Goal: Task Accomplishment & Management: Use online tool/utility

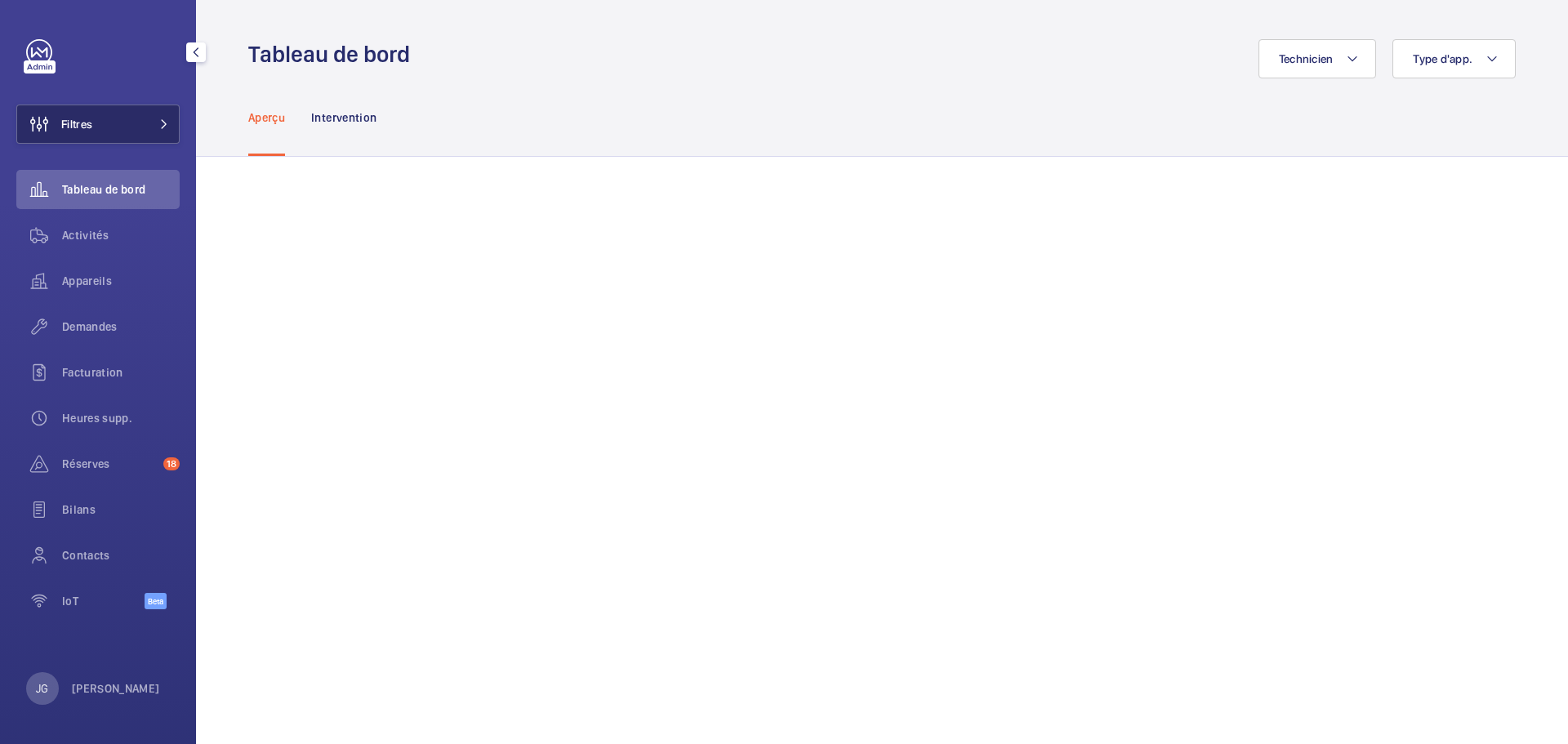
click at [115, 125] on button "Filtres" at bounding box center [98, 124] width 164 height 40
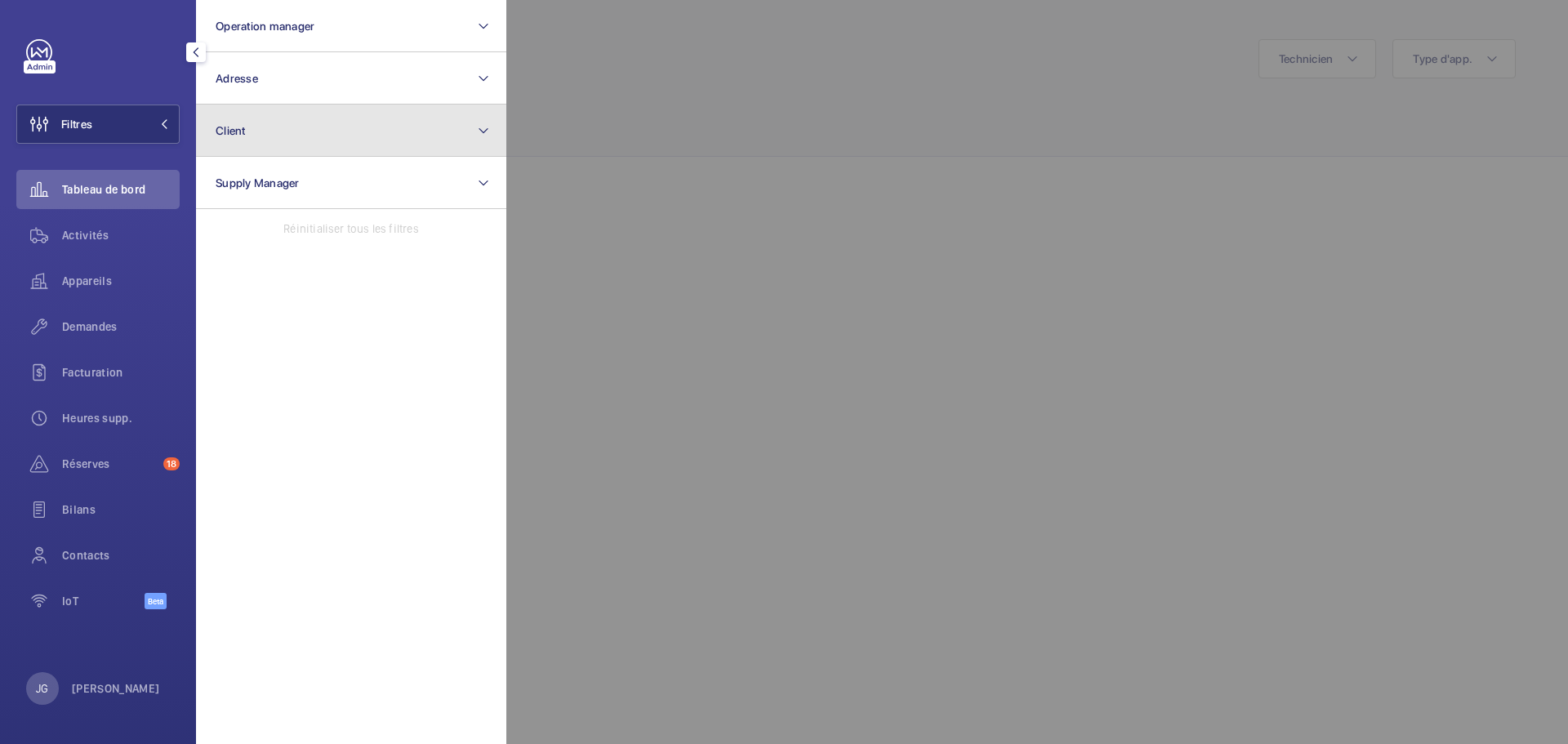
click at [230, 135] on span "Client" at bounding box center [231, 131] width 30 height 13
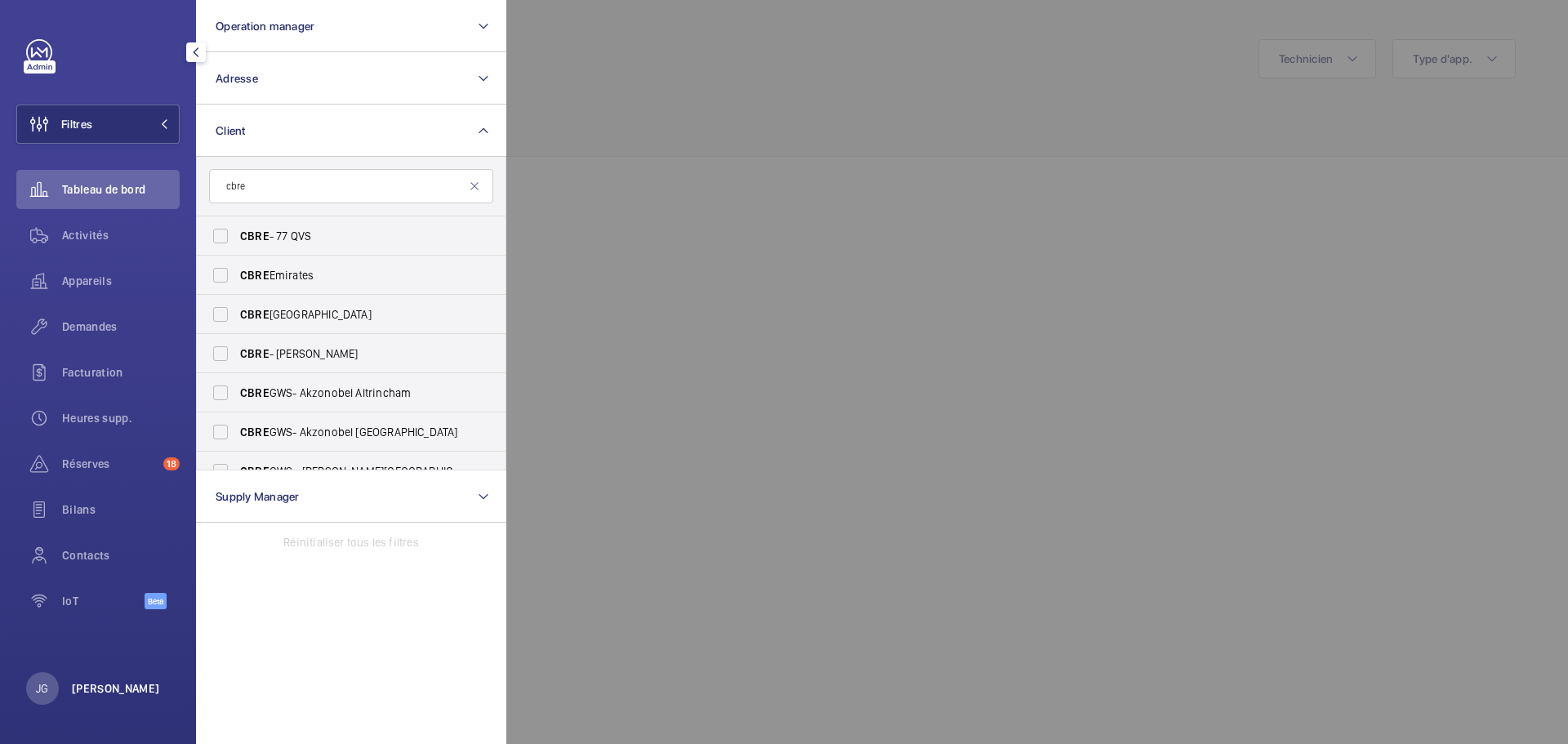
type input "cbre"
click at [106, 681] on p "[PERSON_NAME]" at bounding box center [116, 689] width 88 height 17
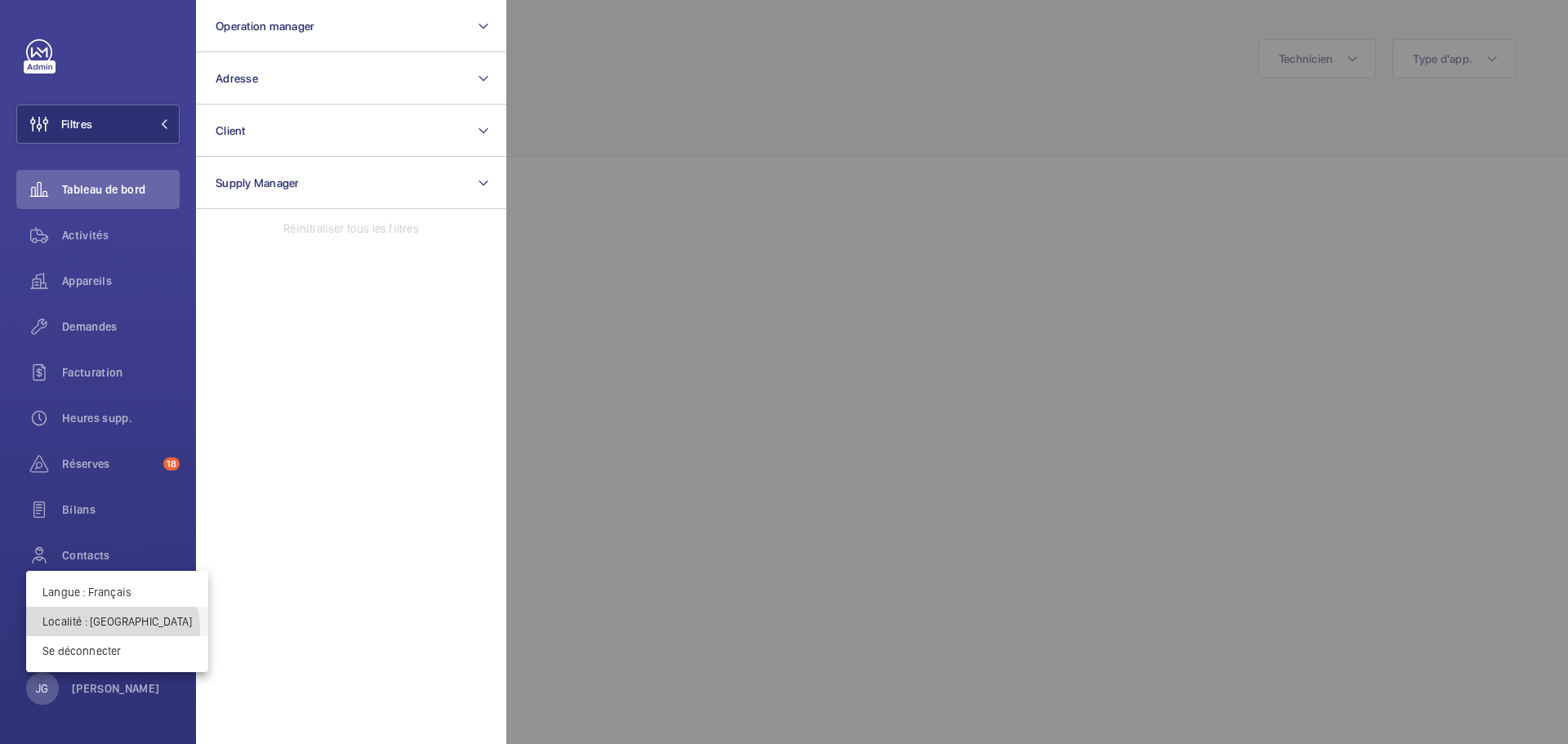
click at [113, 632] on button "Localité : [GEOGRAPHIC_DATA]" at bounding box center [117, 622] width 182 height 29
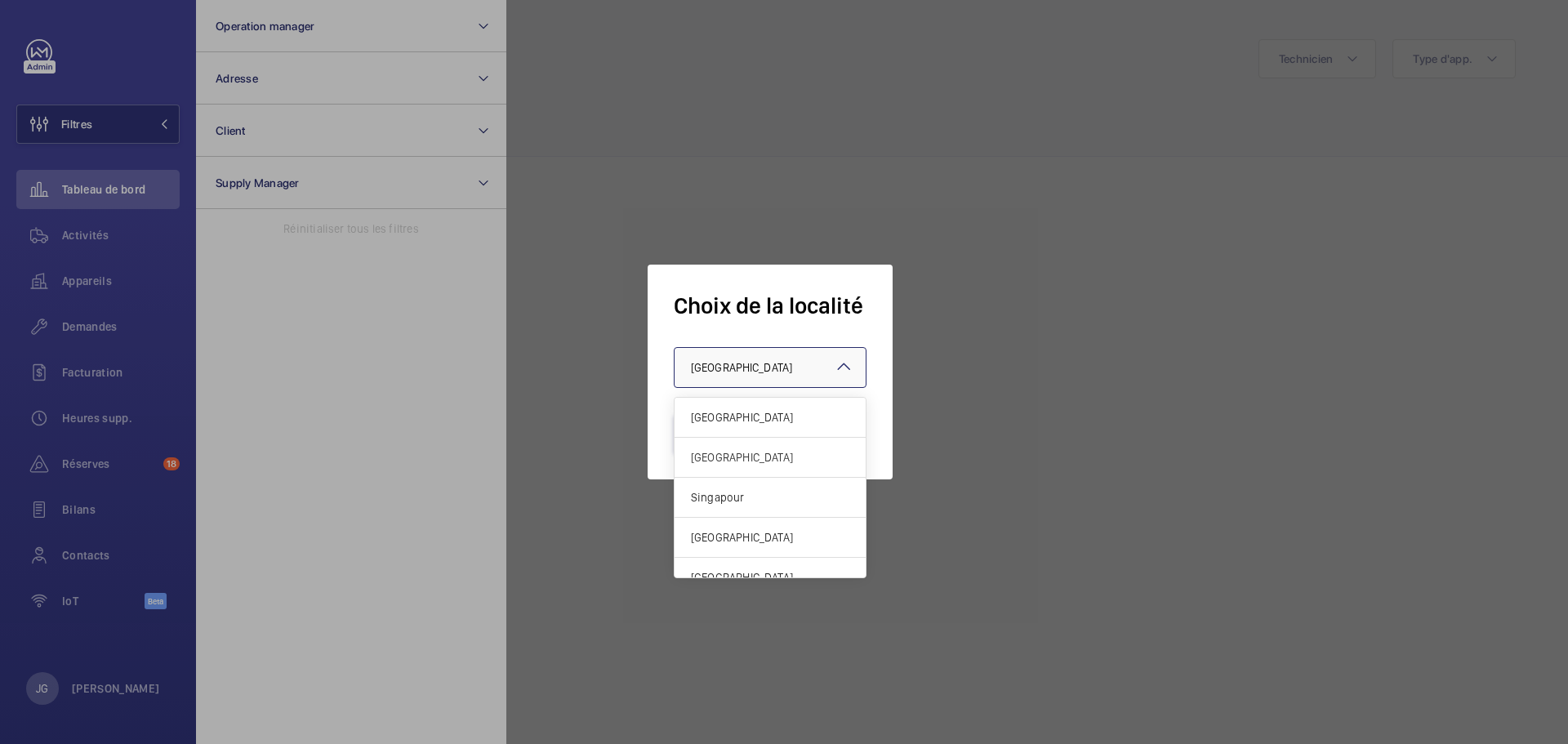
click at [734, 374] on div "× [GEOGRAPHIC_DATA]" at bounding box center [762, 368] width 142 height 17
click at [735, 429] on div "[GEOGRAPHIC_DATA]" at bounding box center [770, 418] width 191 height 40
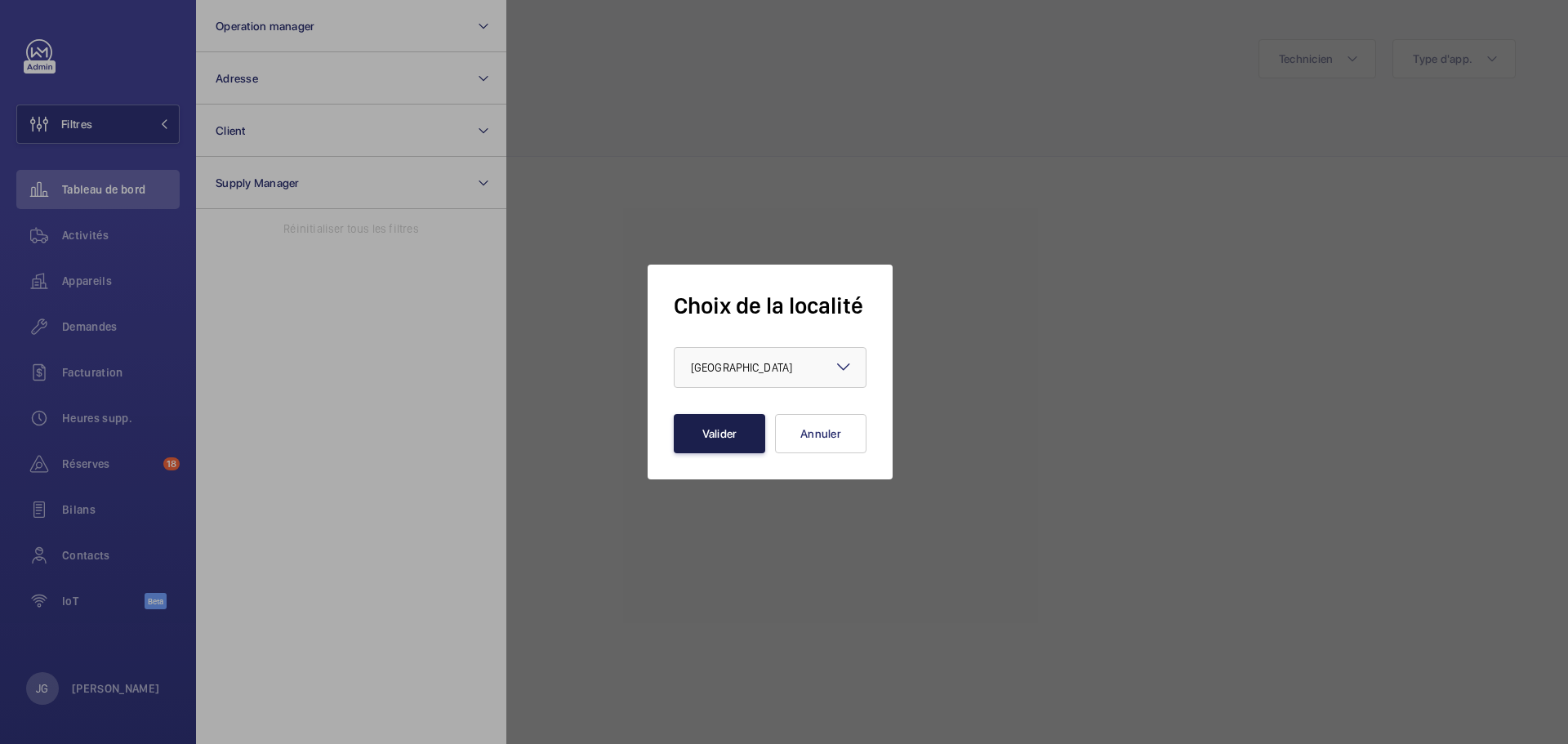
click at [728, 436] on button "Valider" at bounding box center [720, 433] width 92 height 40
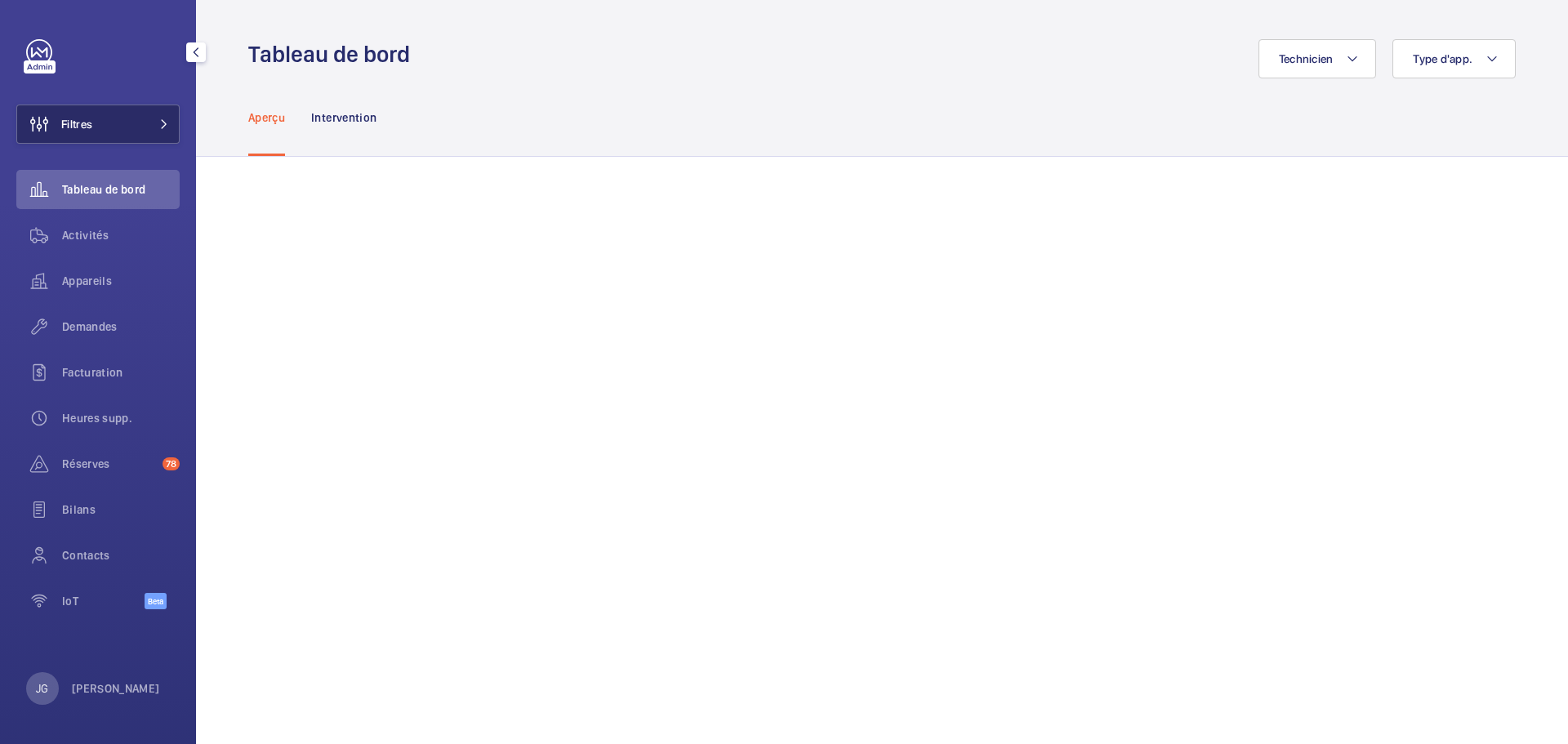
click at [118, 133] on button "Filtres" at bounding box center [98, 124] width 164 height 40
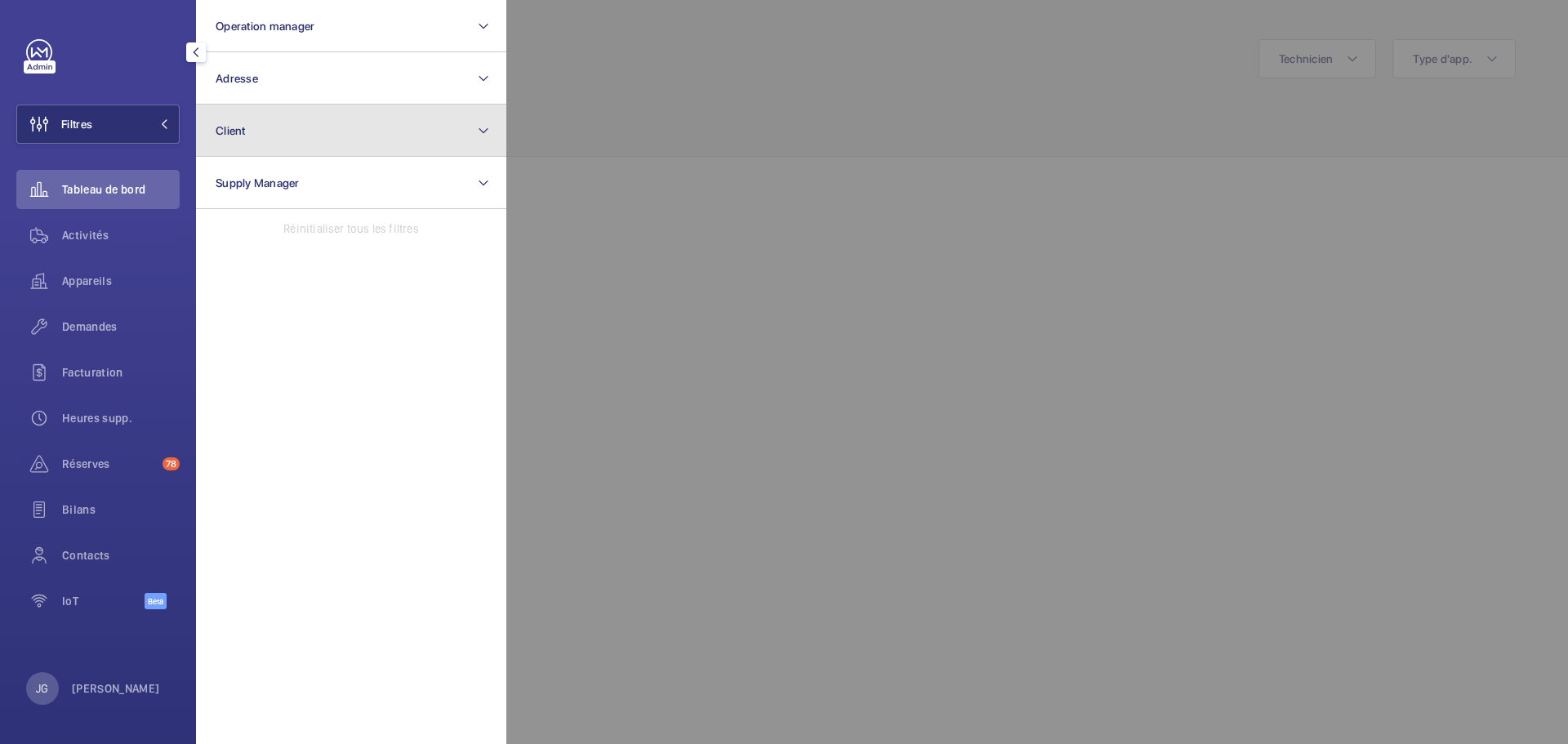
click at [305, 142] on button "Client" at bounding box center [351, 131] width 311 height 52
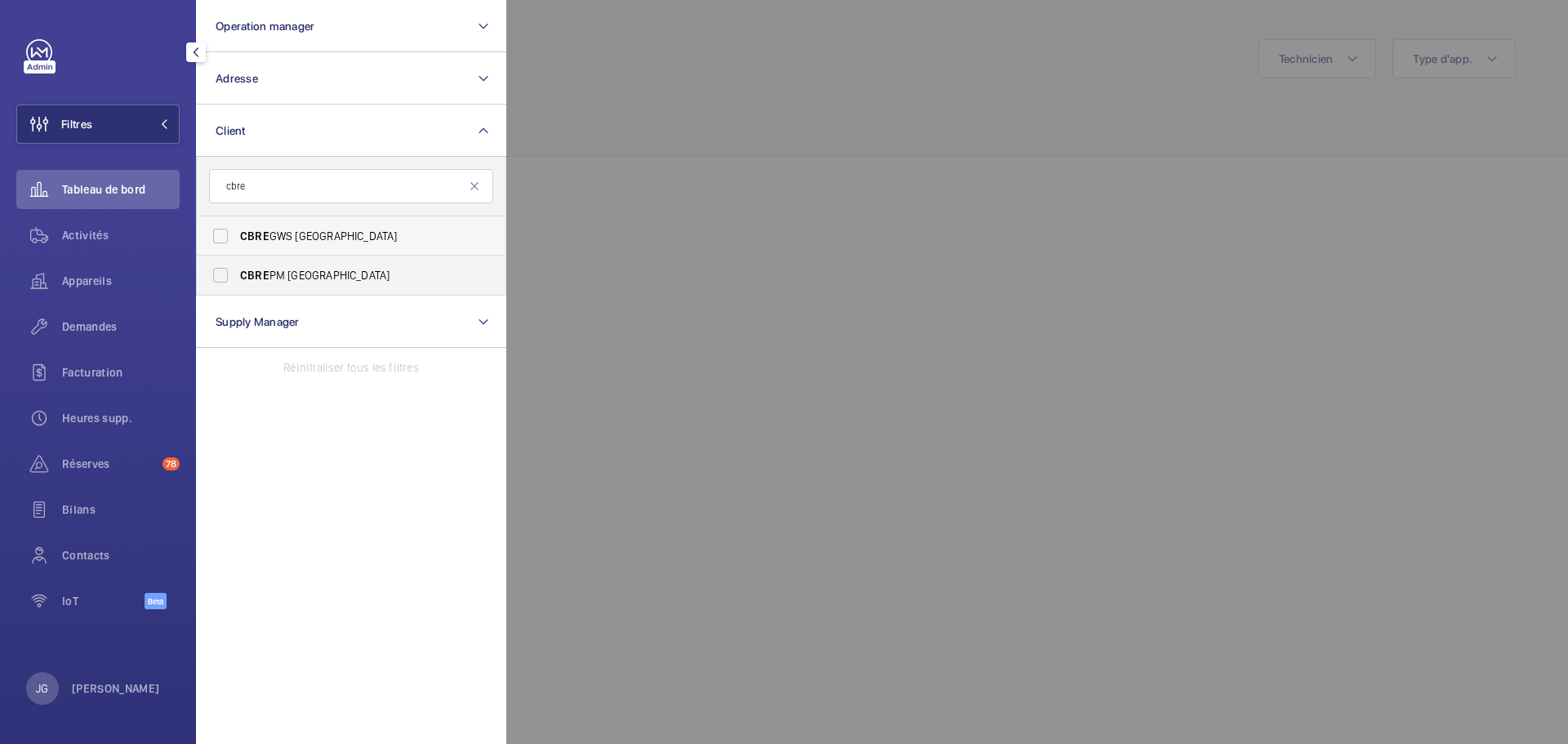
type input "cbre"
click at [311, 235] on span "CBRE GWS FRANCE" at bounding box center [352, 236] width 224 height 17
click at [237, 235] on input "CBRE GWS FRANCE" at bounding box center [221, 236] width 33 height 33
checkbox input "true"
click at [95, 243] on span "Activités" at bounding box center [121, 235] width 118 height 17
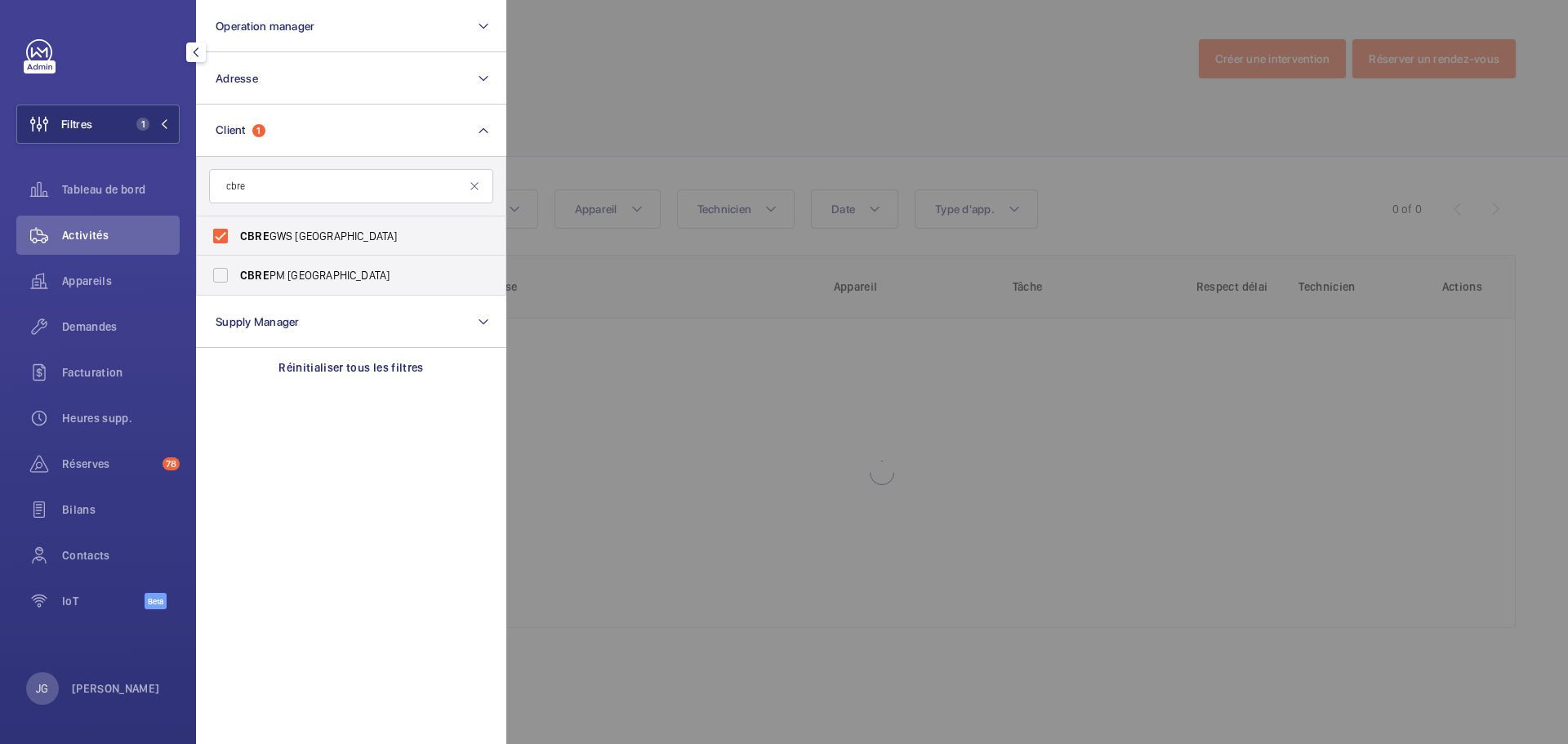
click at [636, 117] on div at bounding box center [1290, 372] width 1568 height 744
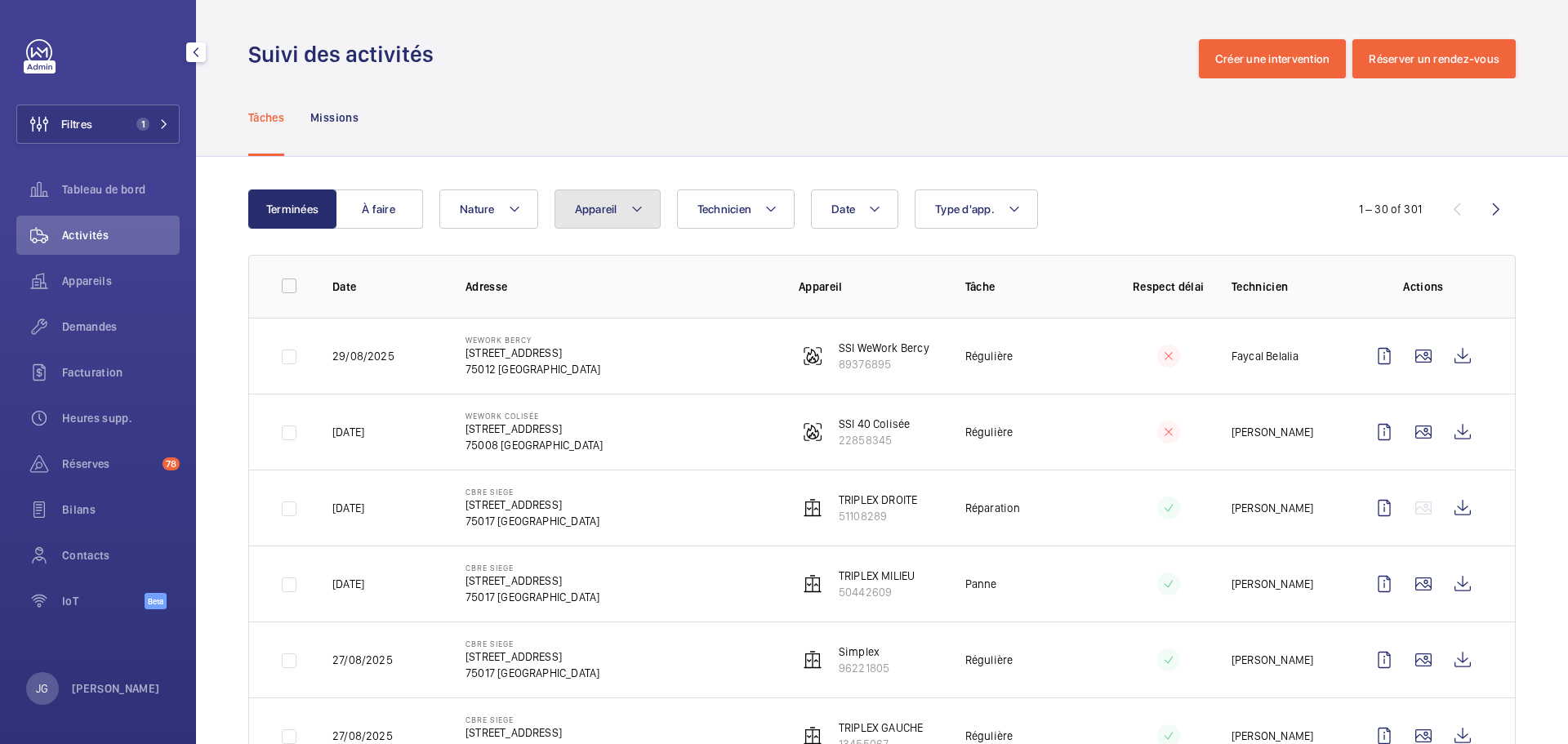
click at [587, 215] on span "Appareil" at bounding box center [596, 209] width 42 height 13
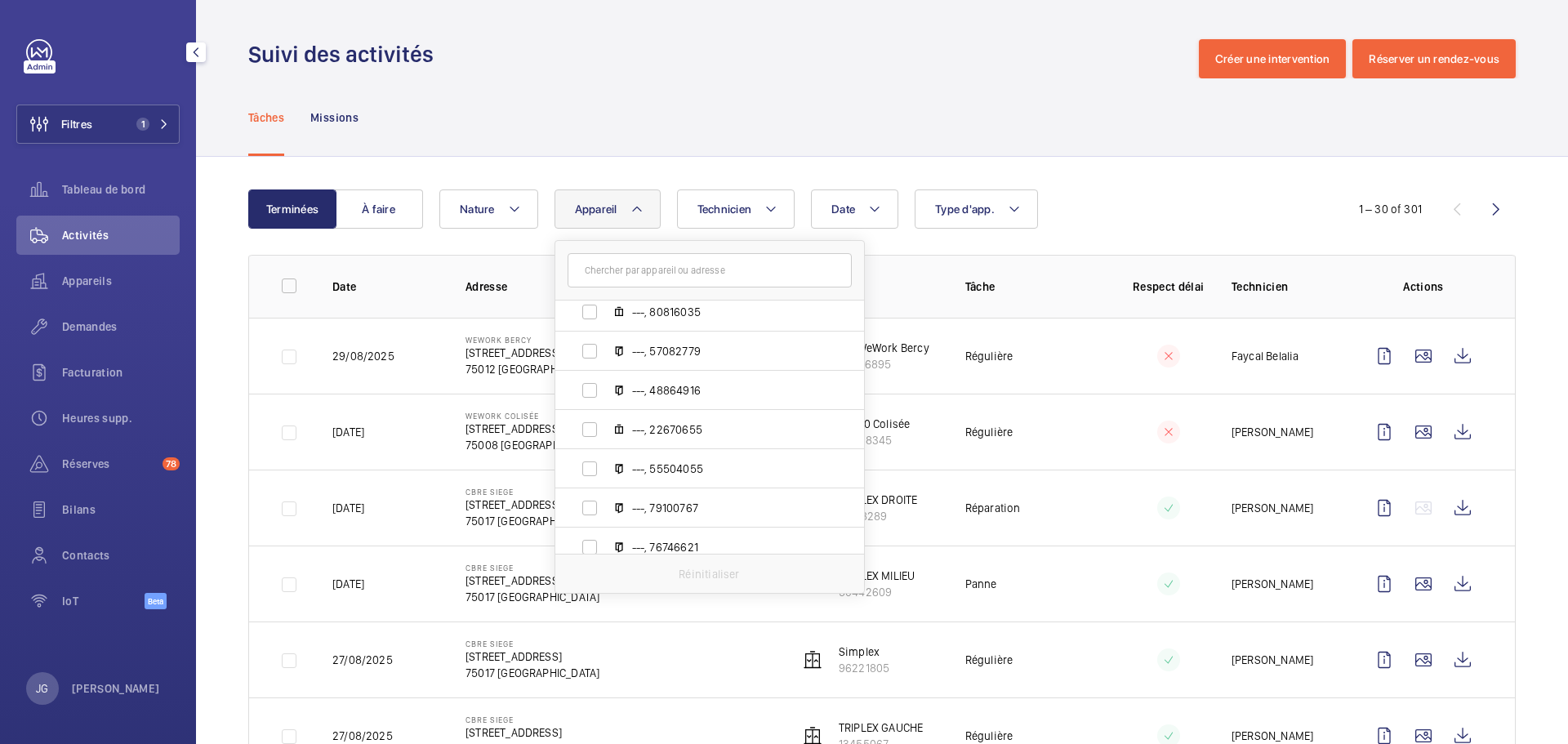
scroll to position [1826, 0]
type input "x"
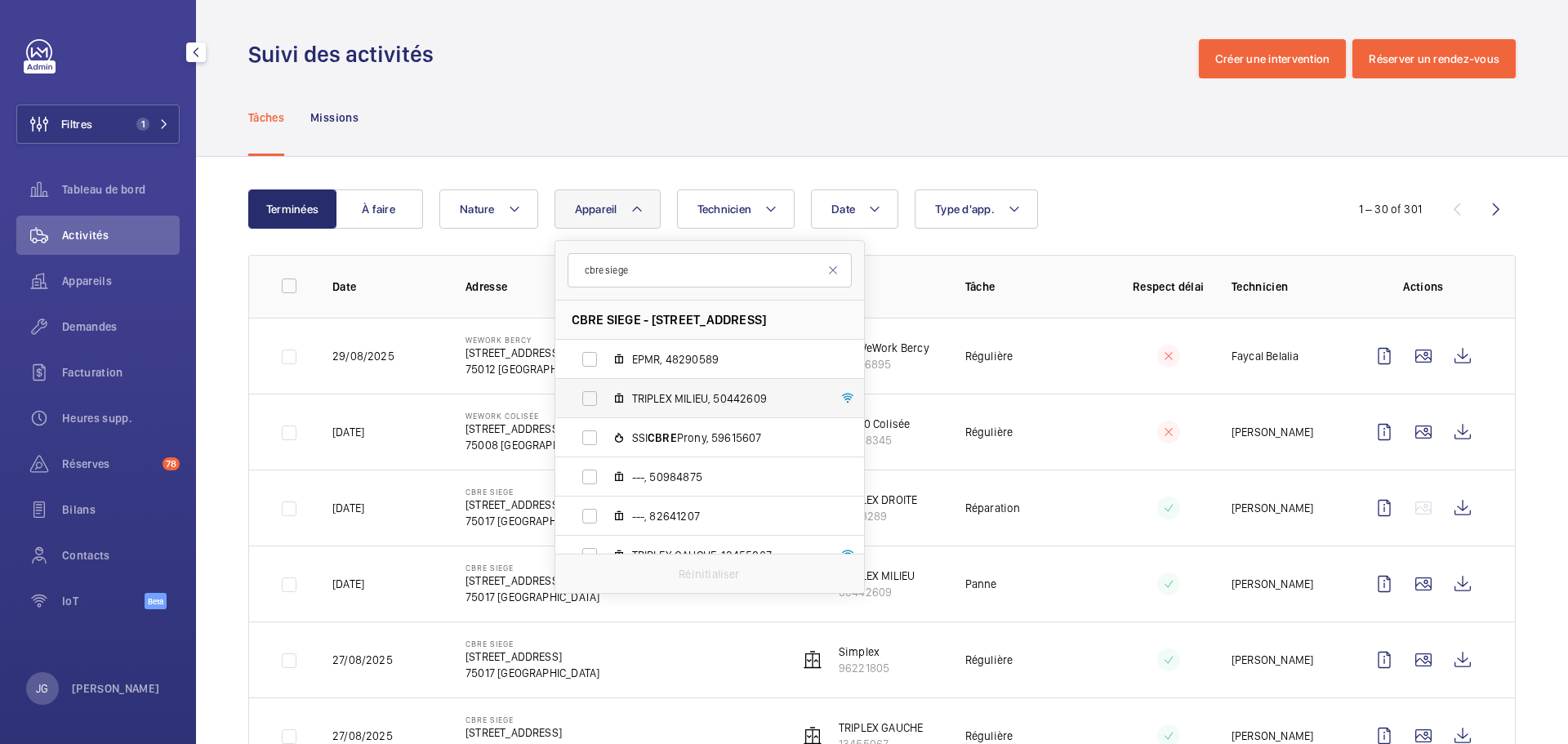
type input "cbre siege"
click at [576, 399] on label "TRIPLEX MILIEU, 50442609" at bounding box center [696, 398] width 282 height 40
click at [576, 399] on input "TRIPLEX MILIEU, 50442609" at bounding box center [590, 399] width 33 height 33
checkbox input "true"
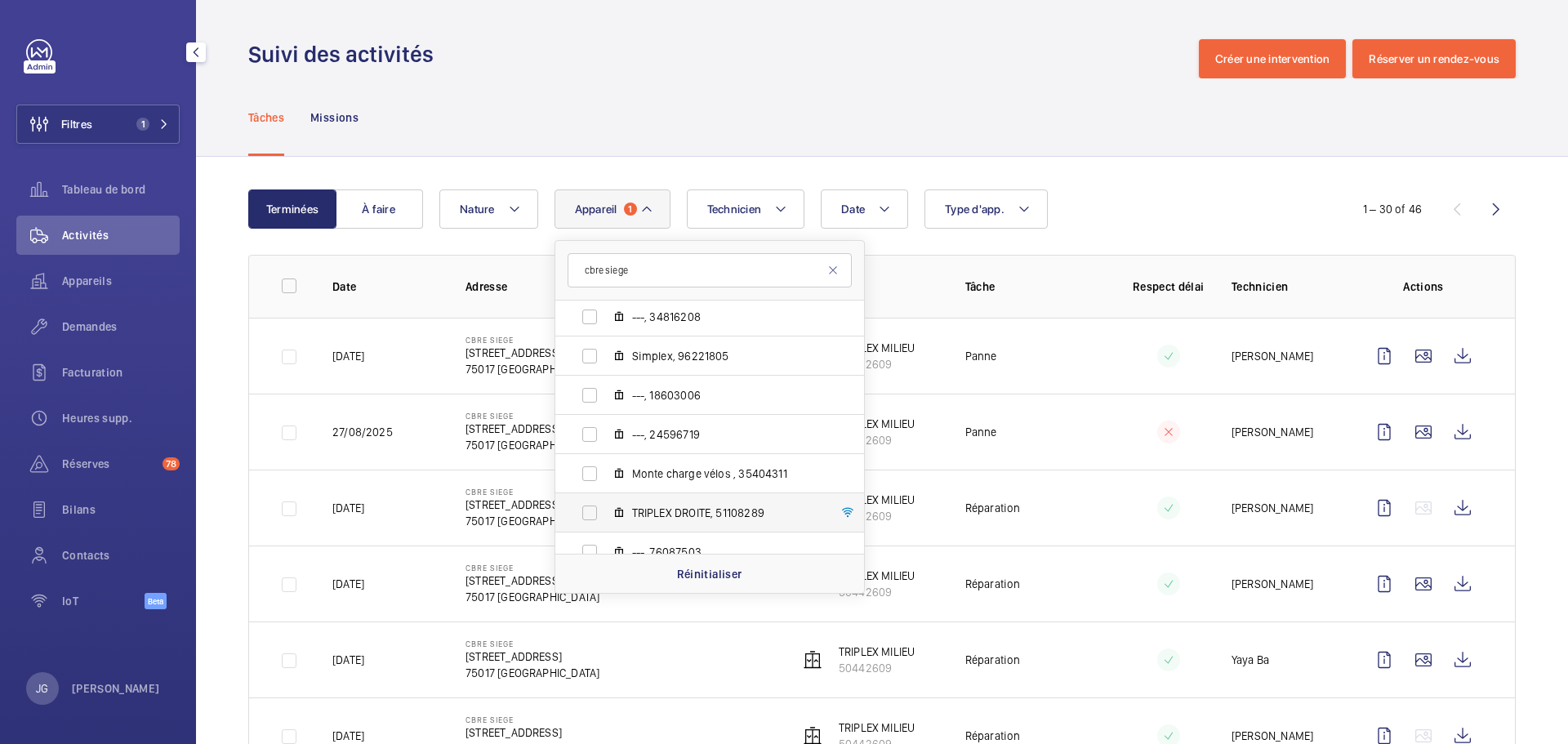
scroll to position [296, 0]
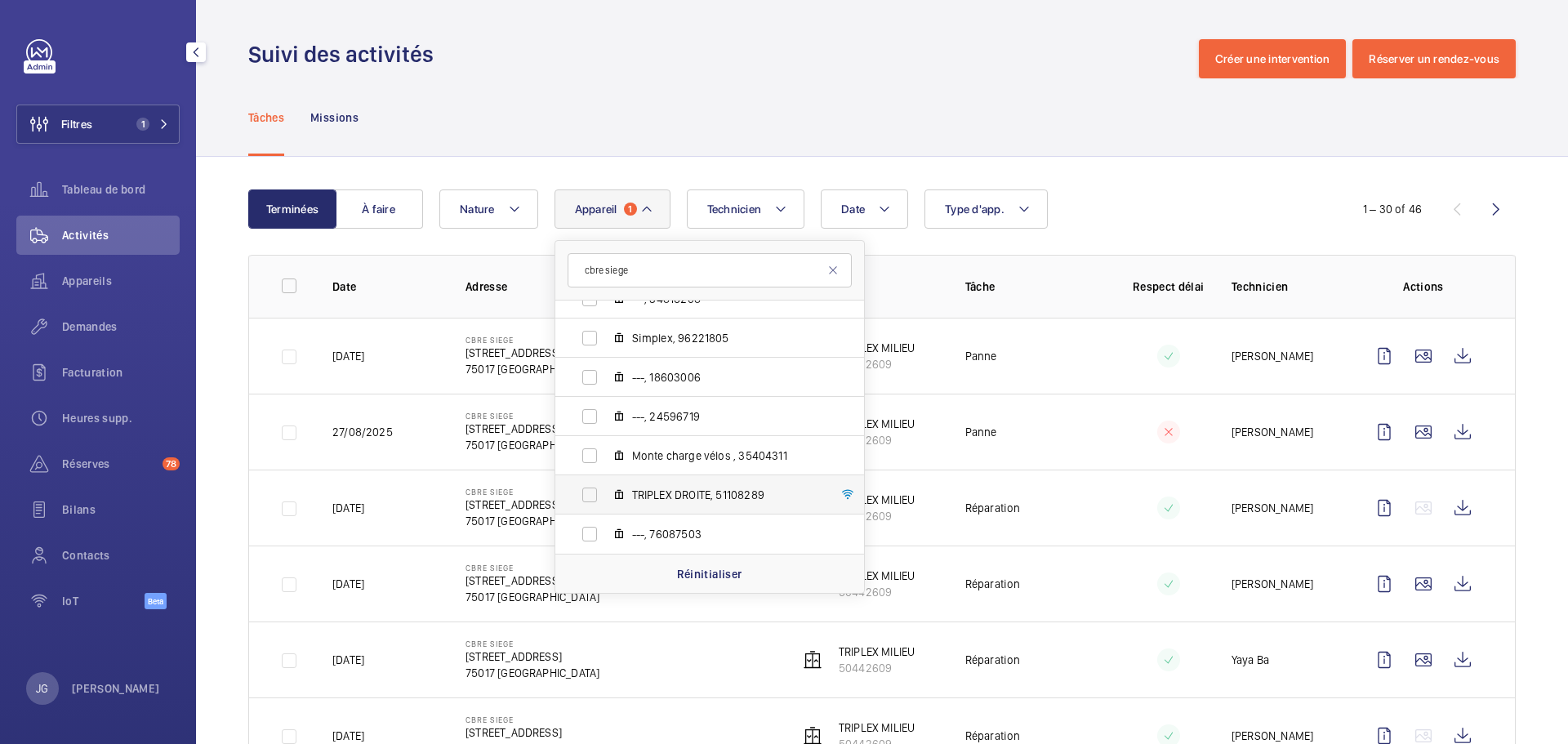
click at [583, 489] on label "TRIPLEX DROITE, 51108289" at bounding box center [696, 495] width 282 height 40
click at [583, 489] on input "TRIPLEX DROITE, 51108289" at bounding box center [590, 496] width 33 height 33
checkbox input "true"
click at [1059, 189] on div "Date Technicien Appareil 2 cbre siege CBRE SIEGE - 76 Rue de Prony, 75017 PARIS…" at bounding box center [880, 209] width 881 height 40
